Goal: Information Seeking & Learning: Find specific fact

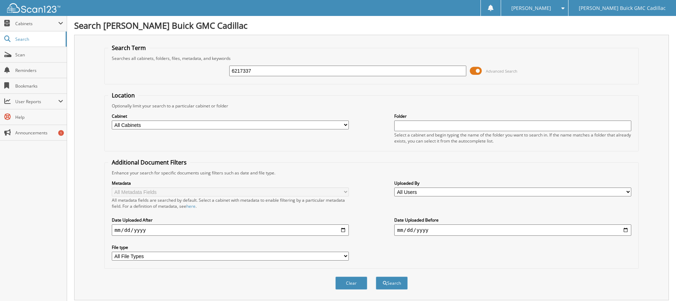
type input "6217337"
click at [376, 277] on button "Search" at bounding box center [392, 283] width 32 height 13
drag, startPoint x: 270, startPoint y: 73, endPoint x: 172, endPoint y: 89, distance: 99.4
click at [172, 89] on form "Search Term Searches all cabinets, folders, files, metadata, and keywords 62173…" at bounding box center [371, 171] width 534 height 254
type input "6197337"
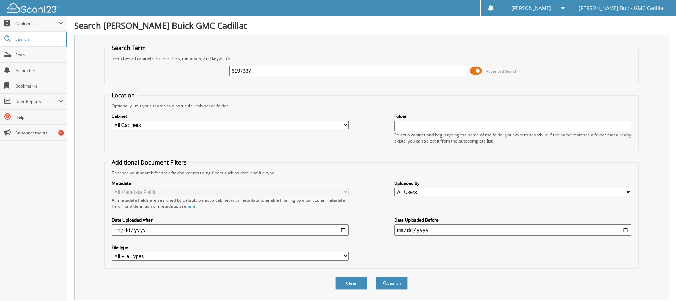
click at [376, 277] on button "Search" at bounding box center [392, 283] width 32 height 13
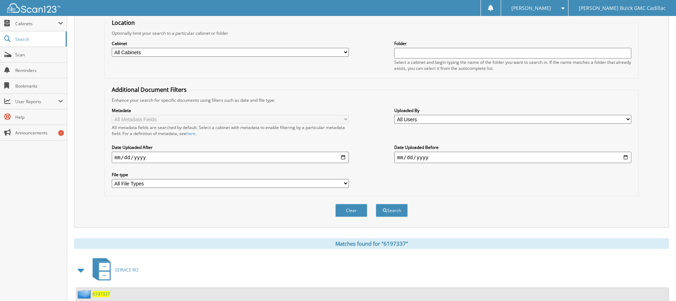
scroll to position [135, 0]
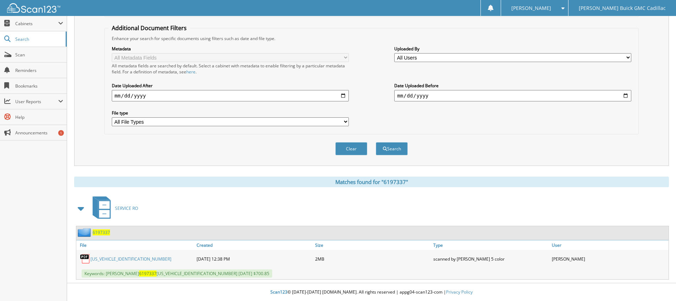
click at [130, 258] on link "[US_VEHICLE_IDENTIFICATION_NUMBER]" at bounding box center [130, 259] width 81 height 6
click at [557, 134] on fieldset "Additional Document Filters Enhance your search for specific documents using fi…" at bounding box center [371, 79] width 534 height 110
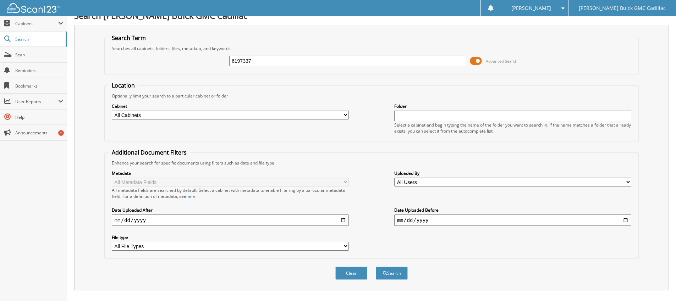
scroll to position [0, 0]
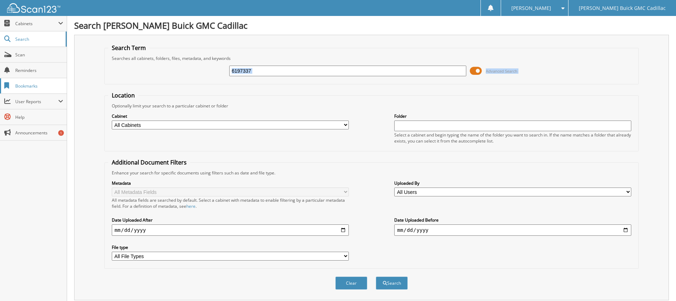
drag, startPoint x: 339, startPoint y: 65, endPoint x: 11, endPoint y: 92, distance: 328.8
click at [11, 92] on body "[PERSON_NAME] Settings Logout [PERSON_NAME] Buick GMC Cadillac Close Cabinets M…" at bounding box center [338, 217] width 676 height 435
click at [241, 76] on div "6197337" at bounding box center [347, 71] width 237 height 12
drag, startPoint x: 270, startPoint y: 68, endPoint x: 212, endPoint y: 70, distance: 57.5
click at [217, 70] on div "6197337 Advanced Search" at bounding box center [371, 70] width 526 height 19
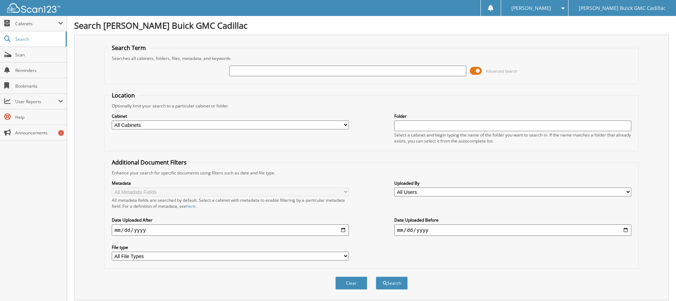
drag, startPoint x: 240, startPoint y: 73, endPoint x: 240, endPoint y: 67, distance: 5.7
click at [240, 67] on input "text" at bounding box center [347, 71] width 237 height 11
click at [241, 67] on input "text" at bounding box center [347, 71] width 237 height 11
paste input "6216303"
type input "6216303"
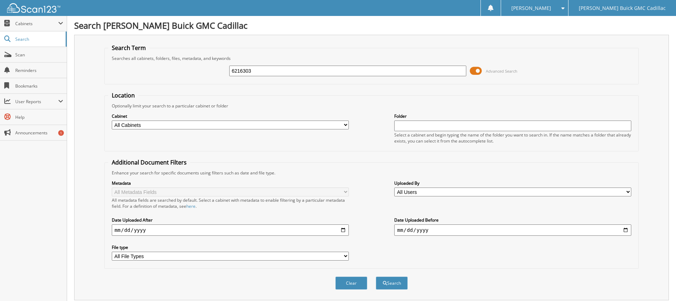
click at [376, 277] on button "Search" at bounding box center [392, 283] width 32 height 13
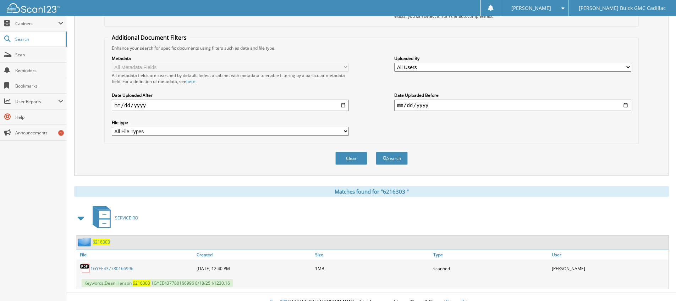
scroll to position [135, 0]
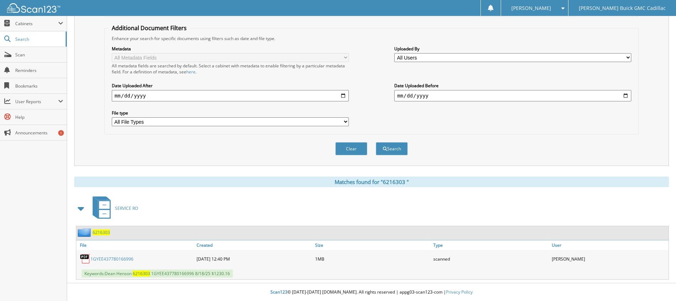
click at [125, 257] on link "1 G Y E E 4 3 7 7 8 0 1 6 6 9 9 6" at bounding box center [111, 259] width 43 height 6
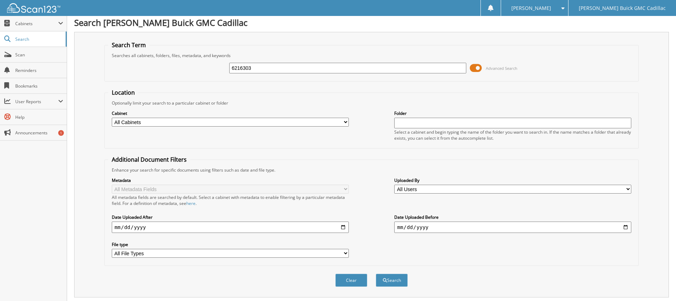
scroll to position [0, 0]
